Goal: Task Accomplishment & Management: Manage account settings

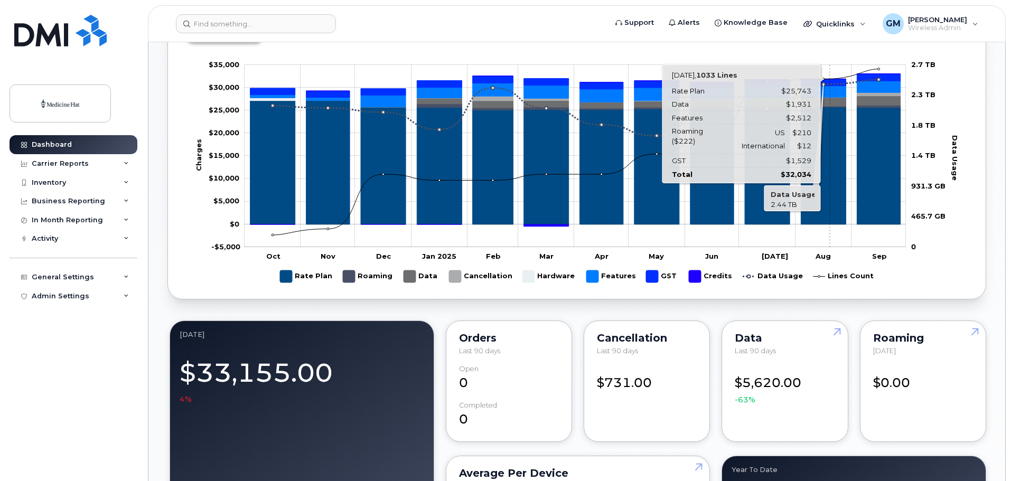
scroll to position [563, 0]
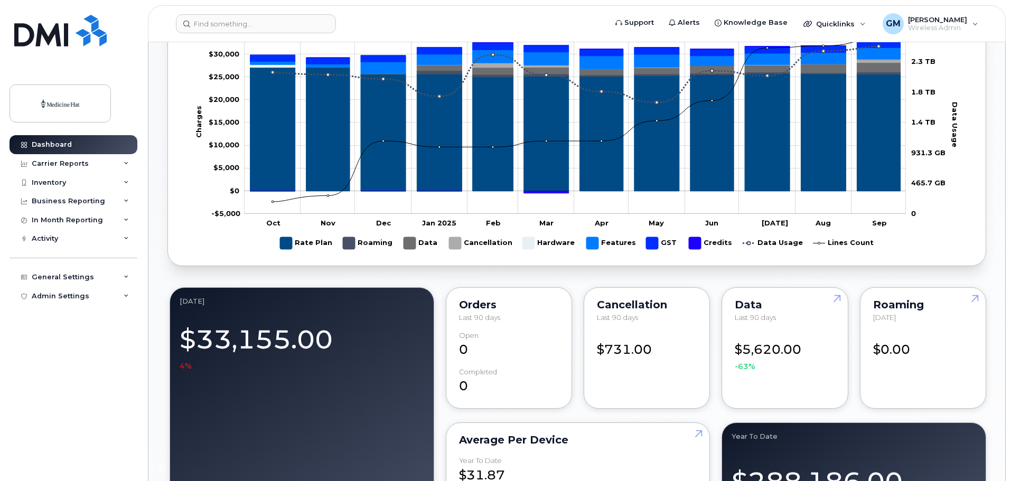
click at [794, 353] on div "$5,620.00 -63%" at bounding box center [785, 352] width 100 height 41
click at [838, 298] on link at bounding box center [834, 318] width 25 height 61
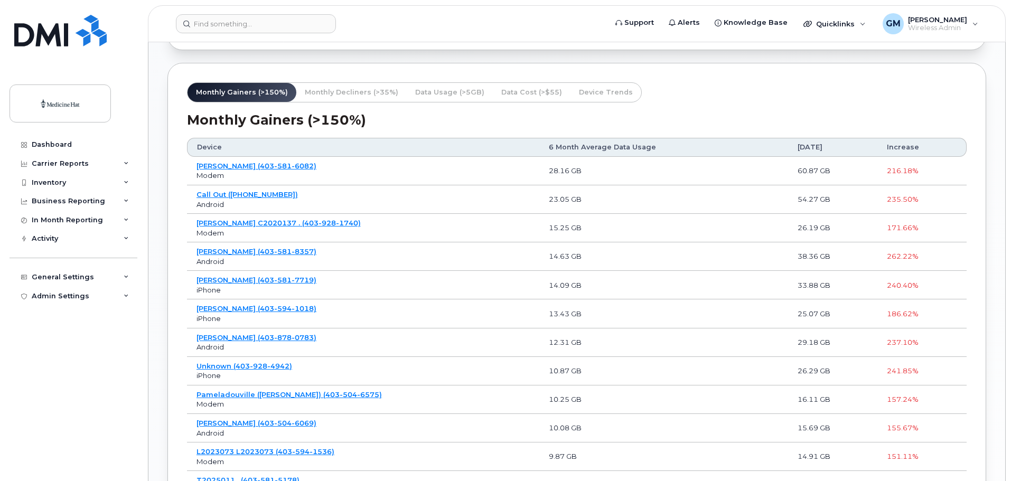
scroll to position [814, 0]
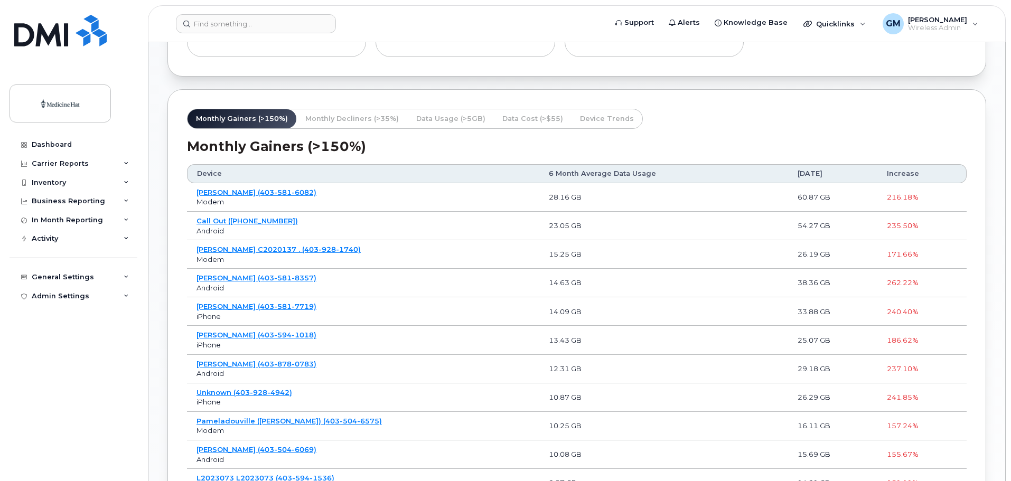
click at [341, 119] on span "Monthly Decliners (>35%)" at bounding box center [351, 119] width 93 height 10
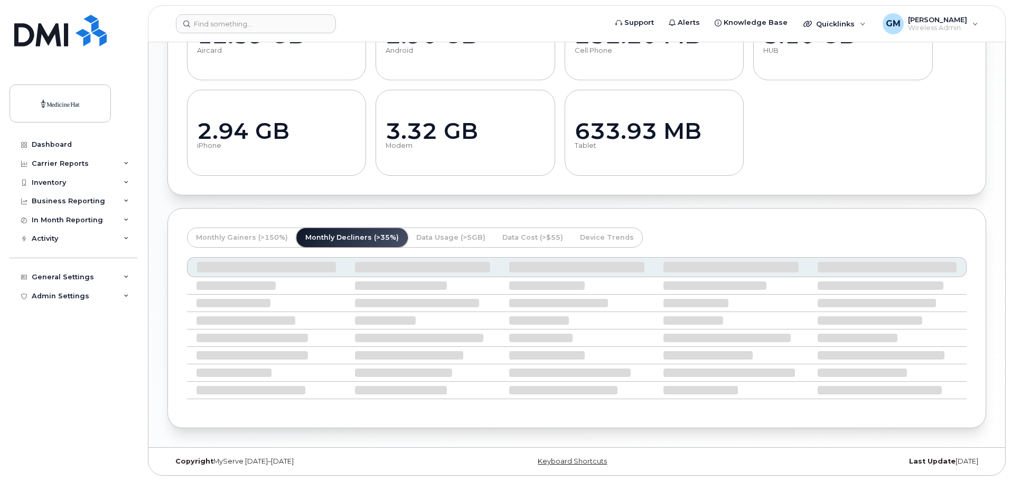
scroll to position [714, 0]
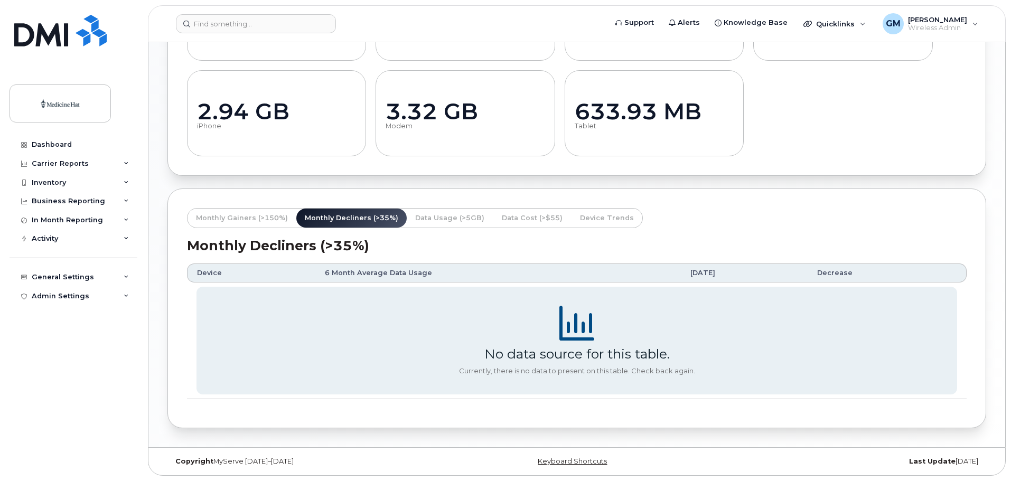
click at [524, 216] on span "Data Cost (>$55)" at bounding box center [532, 218] width 61 height 10
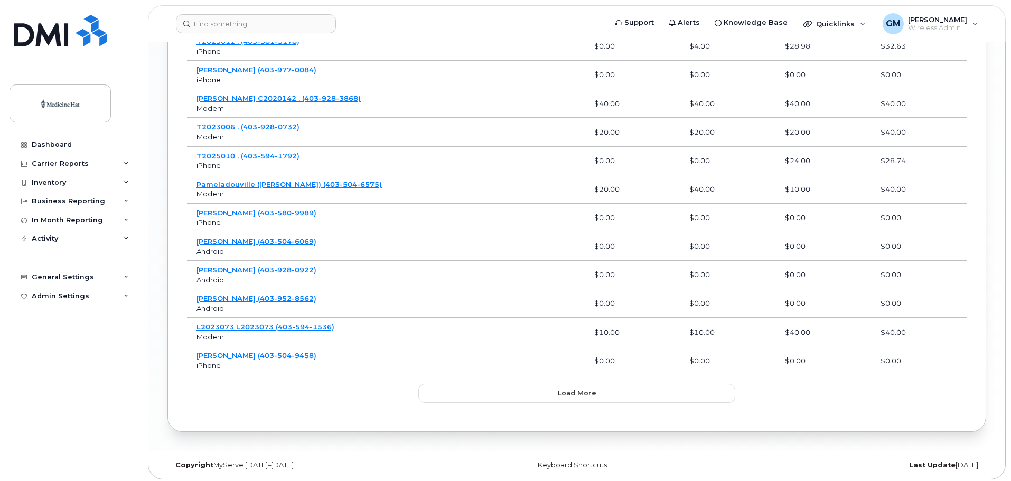
scroll to position [1483, 0]
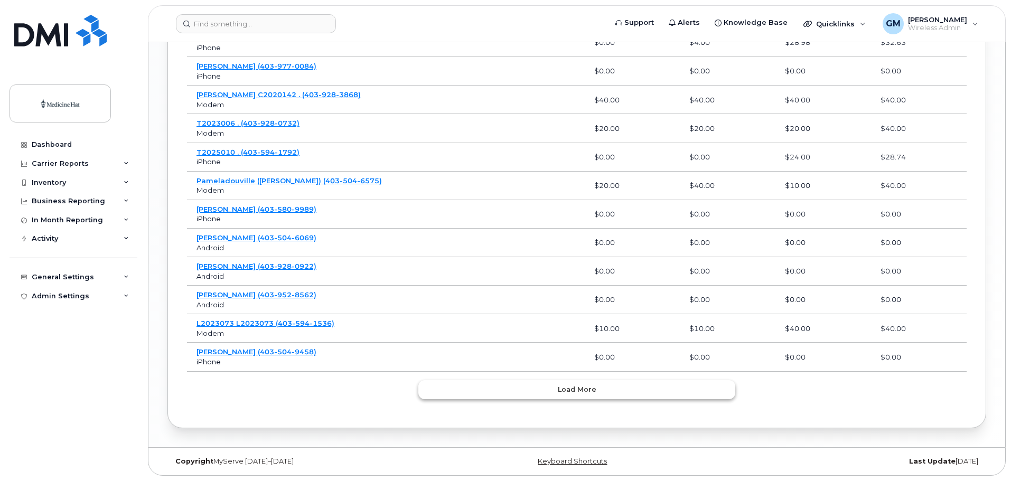
click at [593, 390] on span "Load more" at bounding box center [577, 389] width 39 height 10
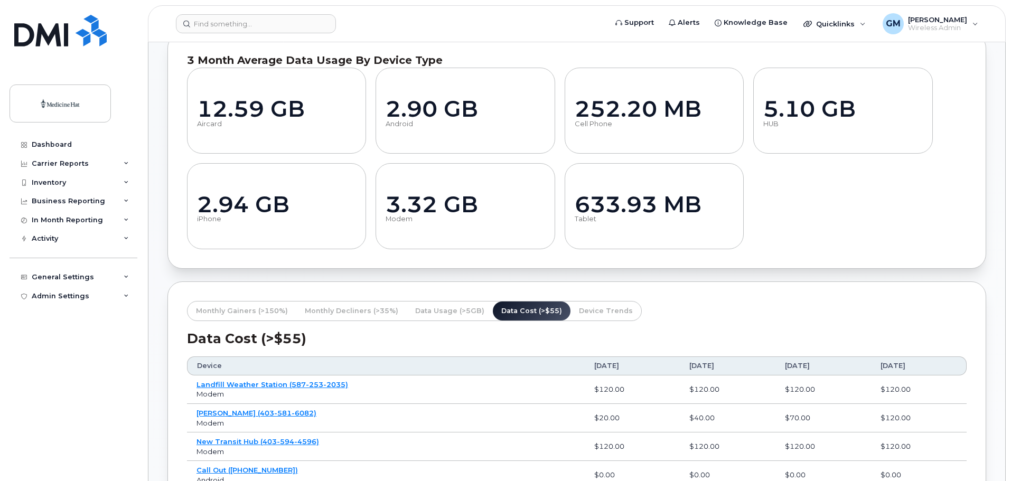
scroll to position [720, 0]
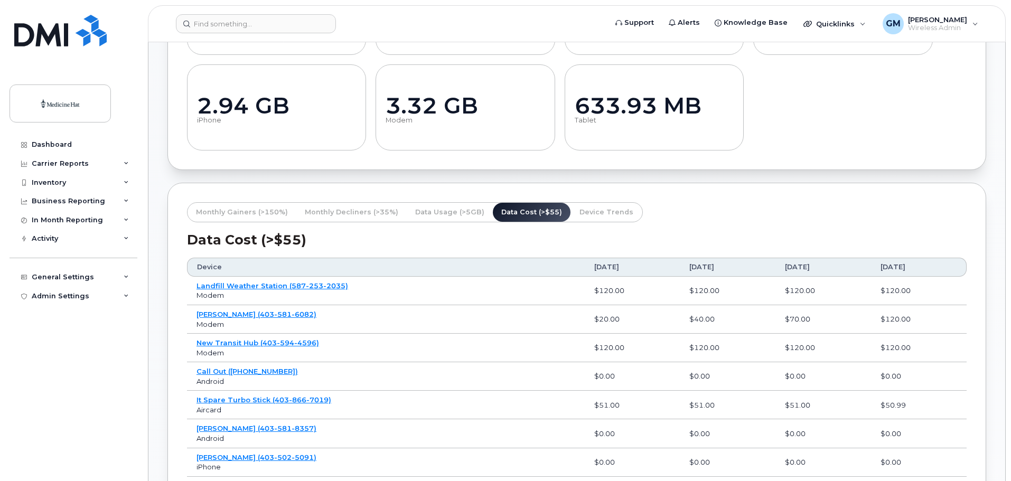
click at [579, 207] on span "Device Trends" at bounding box center [606, 212] width 54 height 10
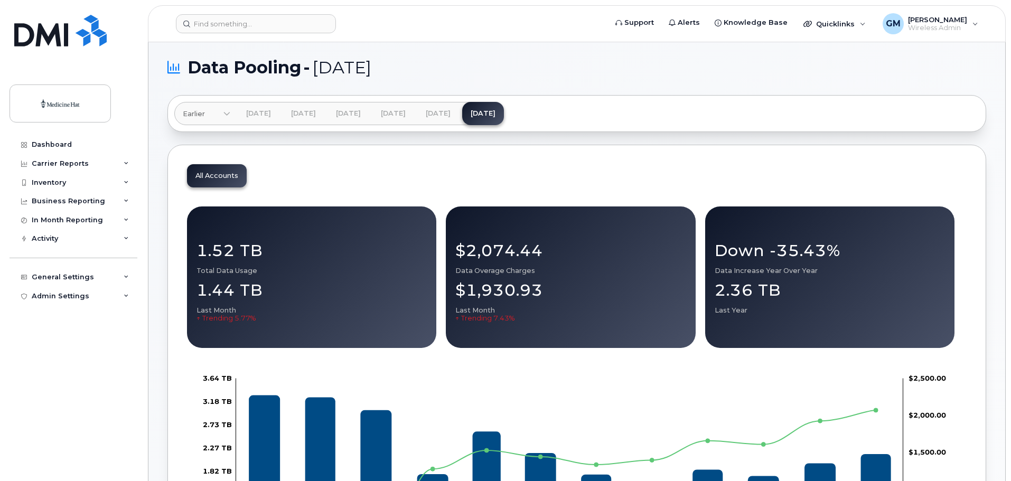
scroll to position [0, 0]
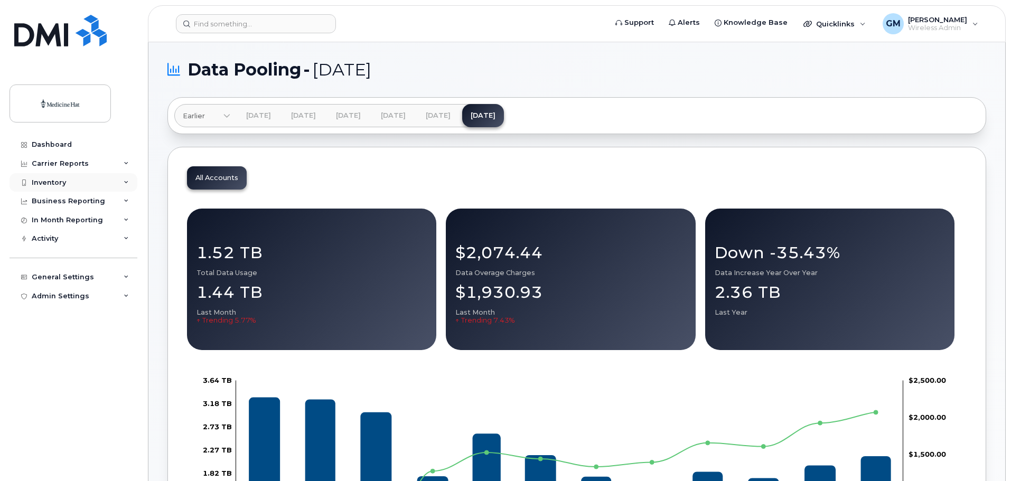
click at [129, 177] on div "Inventory" at bounding box center [74, 182] width 128 height 19
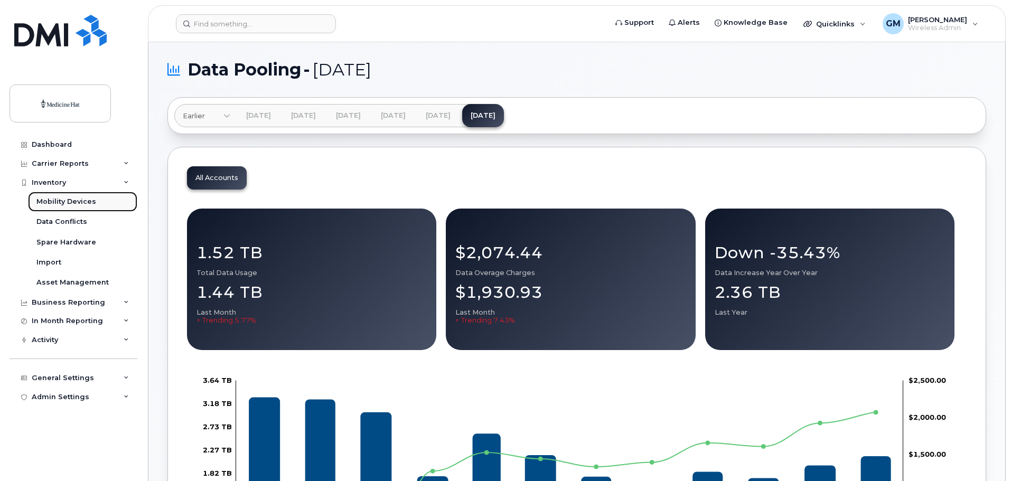
click at [78, 198] on div "Mobility Devices" at bounding box center [66, 202] width 60 height 10
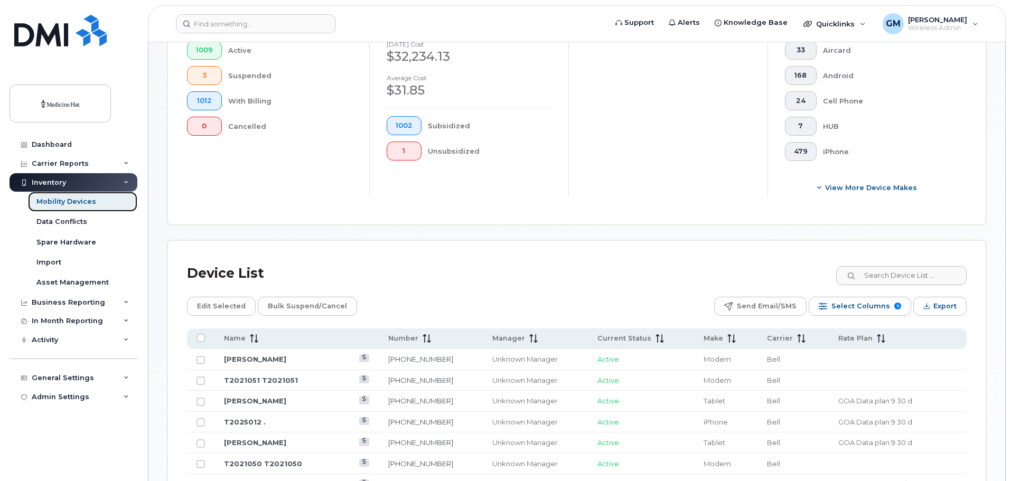
scroll to position [317, 0]
